Goal: Use online tool/utility: Utilize a website feature to perform a specific function

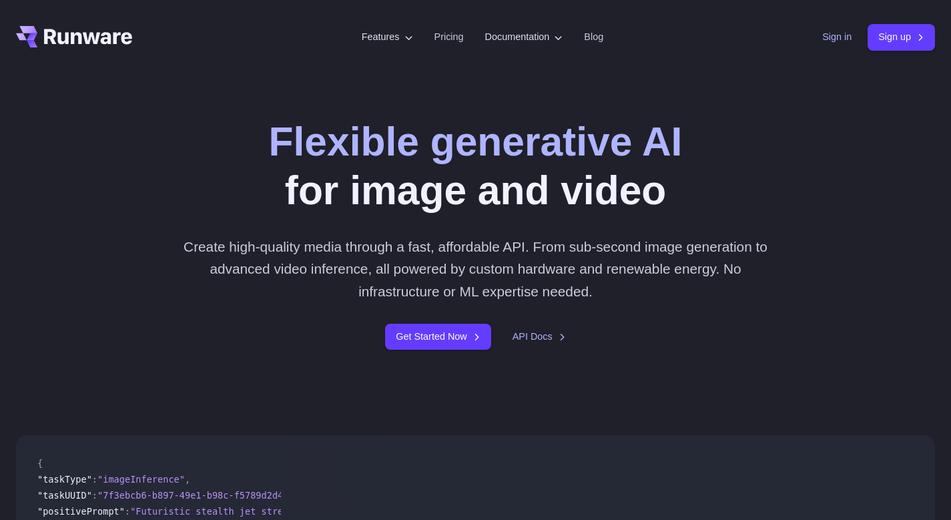
click at [835, 36] on link "Sign in" at bounding box center [836, 36] width 29 height 15
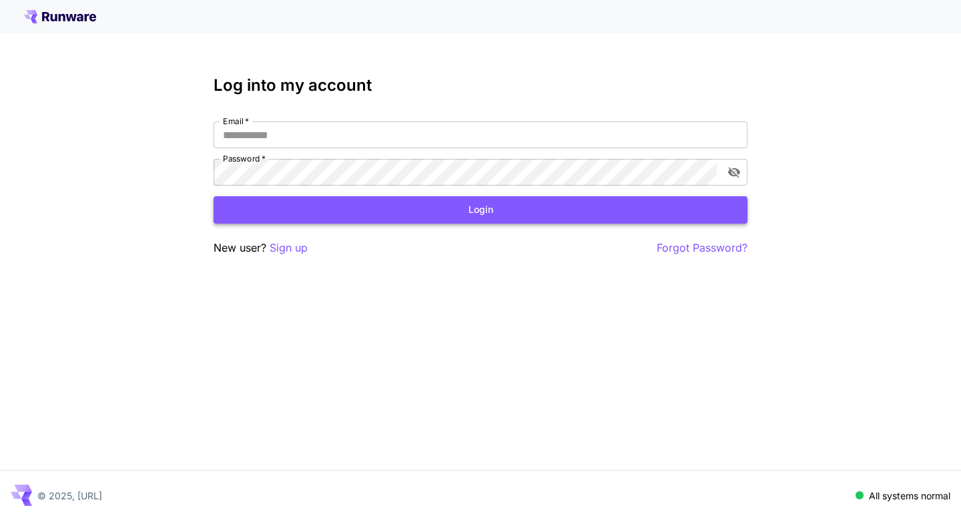
type input "**********"
click at [410, 214] on button "Login" at bounding box center [481, 209] width 534 height 27
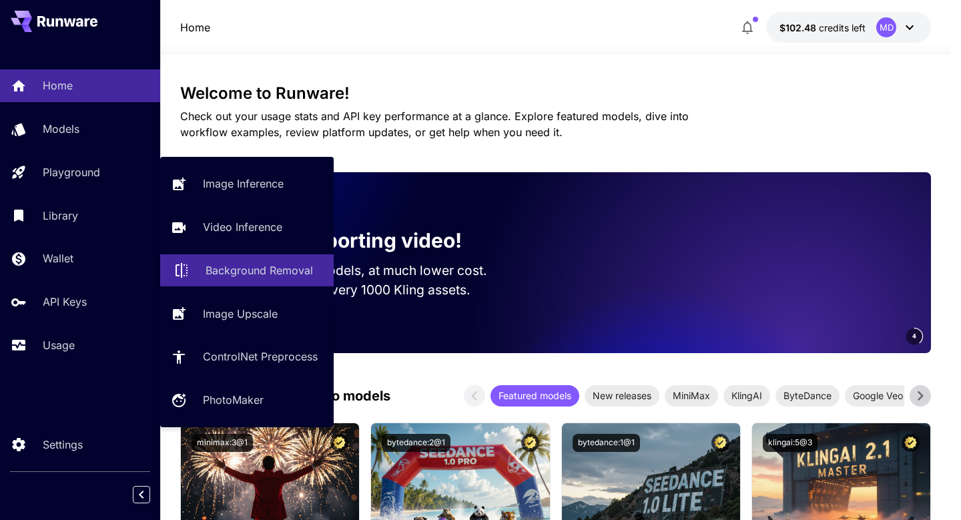
click at [249, 273] on p "Background Removal" at bounding box center [259, 270] width 107 height 16
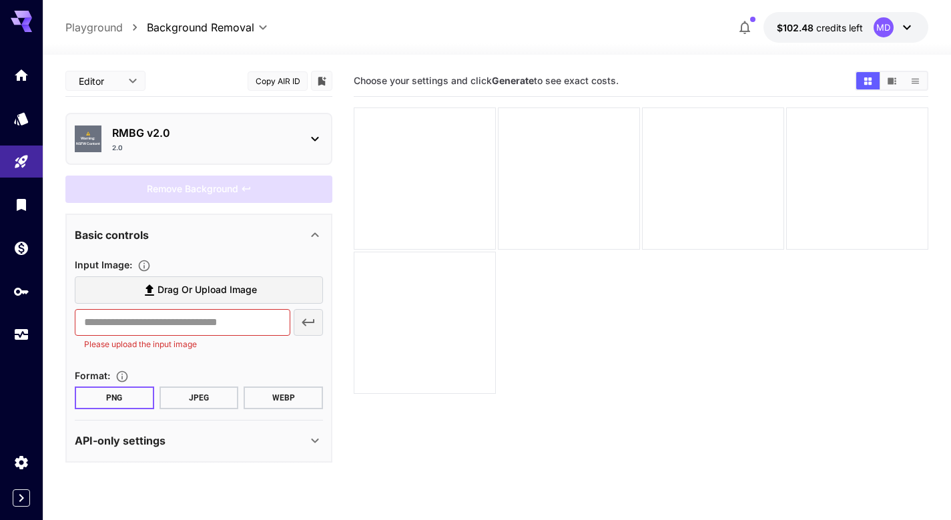
click at [244, 150] on div "2.0" at bounding box center [204, 148] width 184 height 10
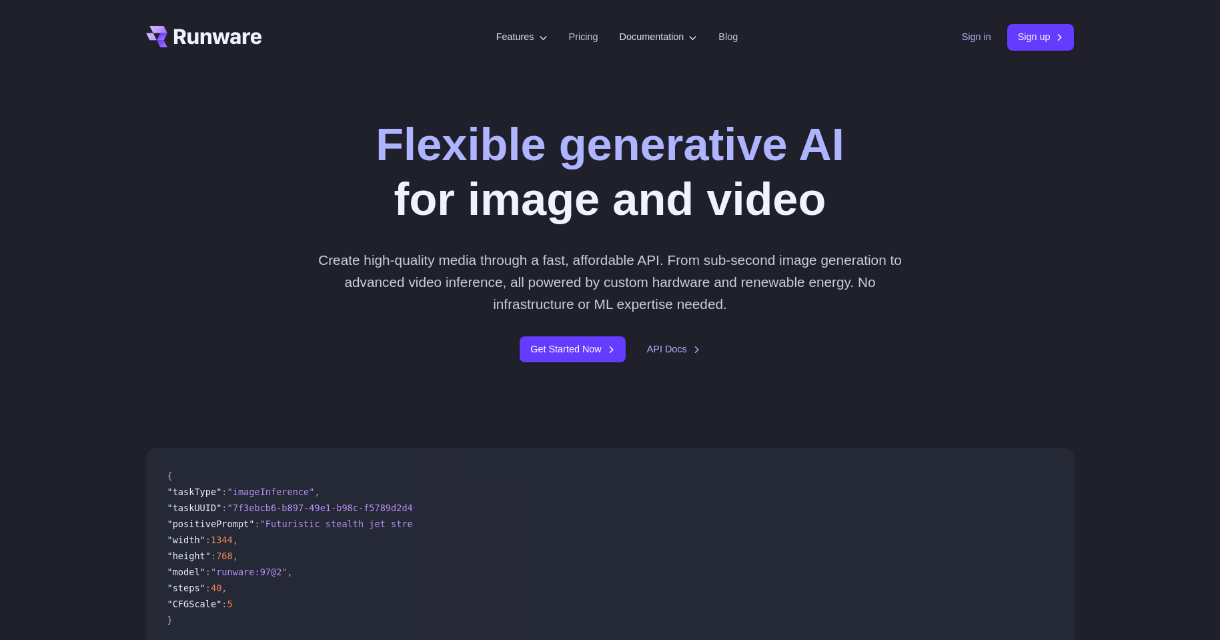
click at [982, 31] on link "Sign in" at bounding box center [976, 36] width 29 height 15
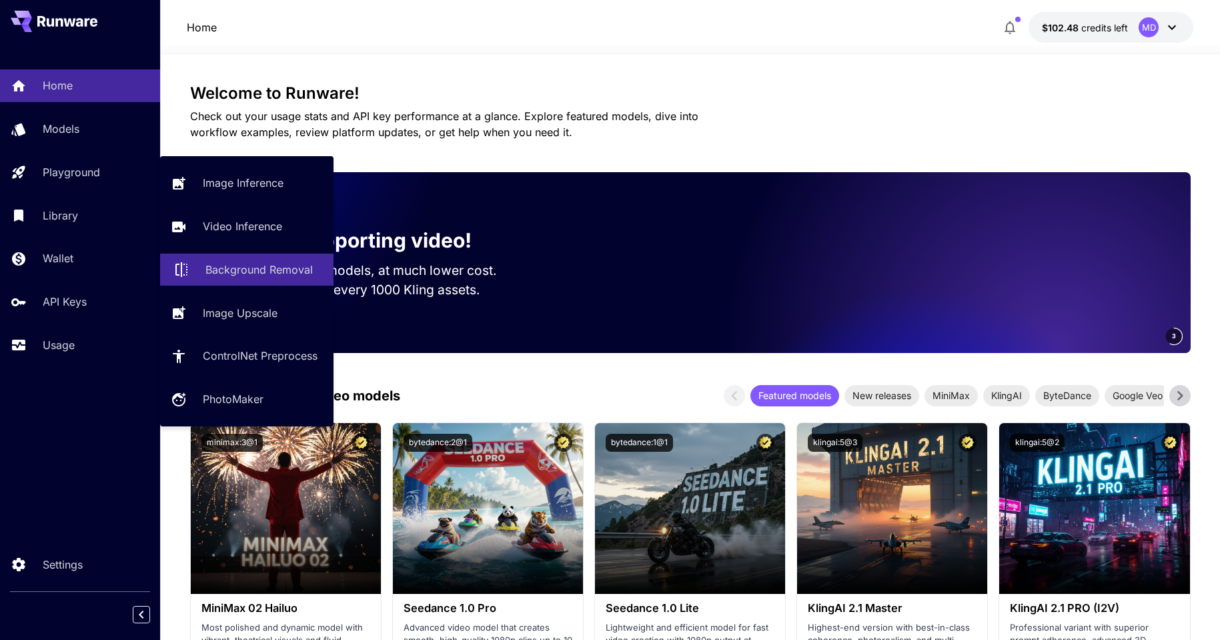
click at [238, 257] on link "Background Removal" at bounding box center [246, 270] width 173 height 33
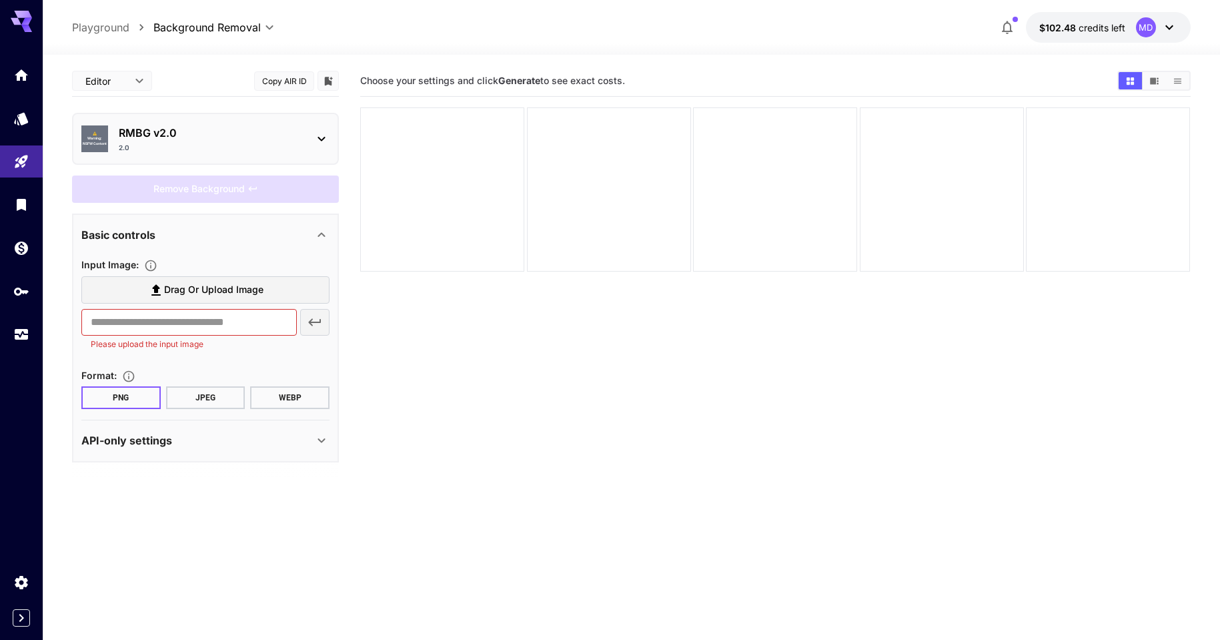
click at [239, 147] on div "2.0" at bounding box center [211, 148] width 184 height 10
